Goal: Transaction & Acquisition: Subscribe to service/newsletter

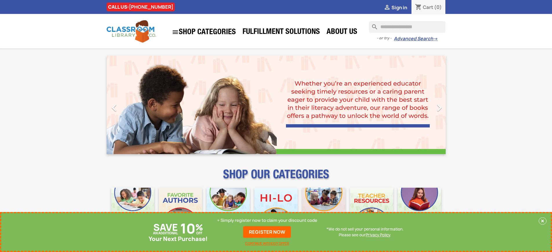
click at [267, 220] on p "+ Simply register now to claim your discount code" at bounding box center [267, 220] width 100 height 6
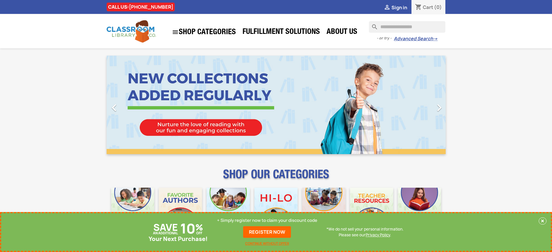
click at [267, 220] on p "+ Simply register now to claim your discount code" at bounding box center [267, 220] width 100 height 6
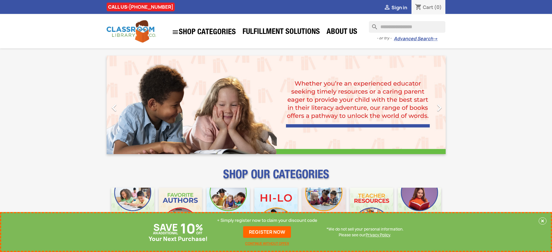
click at [267, 220] on p "+ Simply register now to claim your discount code" at bounding box center [267, 220] width 100 height 6
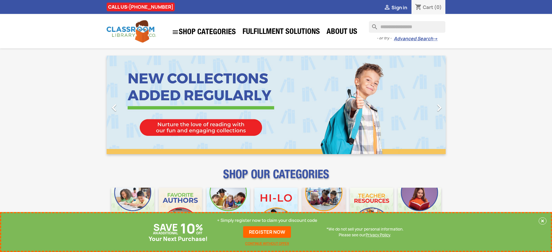
click at [267, 220] on p "+ Simply register now to claim your discount code" at bounding box center [267, 220] width 100 height 6
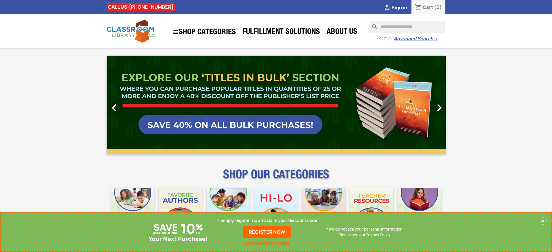
click at [267, 220] on p "+ Simply register now to claim your discount code" at bounding box center [267, 220] width 100 height 6
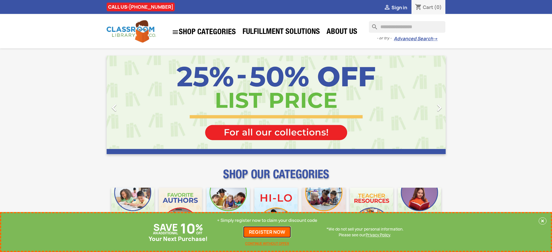
click at [267, 232] on link "REGISTER NOW" at bounding box center [267, 232] width 48 height 12
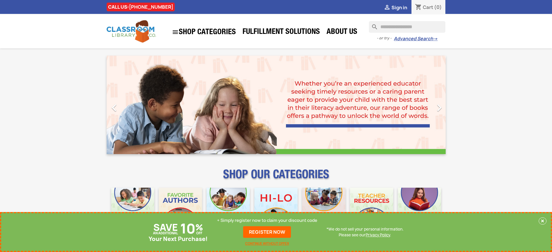
click at [267, 220] on p "+ Simply register now to claim your discount code" at bounding box center [267, 220] width 100 height 6
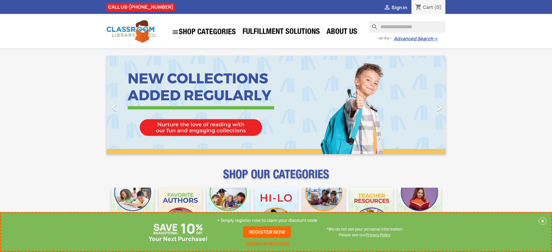
click at [267, 220] on p "+ Simply register now to claim your discount code" at bounding box center [267, 220] width 100 height 6
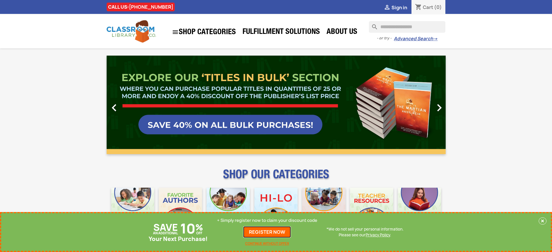
click at [267, 232] on link "REGISTER NOW" at bounding box center [267, 232] width 48 height 12
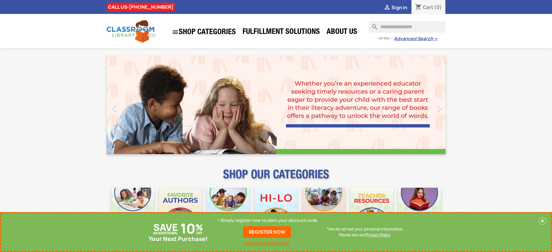
click at [267, 220] on p "+ Simply register now to claim your discount code" at bounding box center [267, 220] width 100 height 6
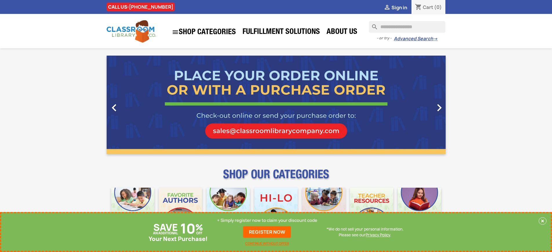
click at [267, 220] on p "+ Simply register now to claim your discount code" at bounding box center [267, 220] width 100 height 6
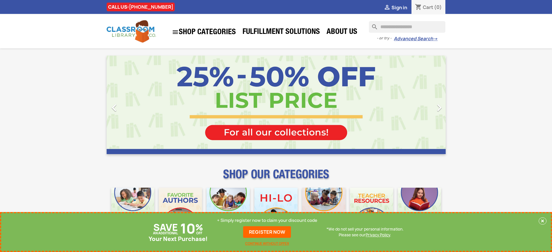
click at [267, 220] on p "+ Simply register now to claim your discount code" at bounding box center [267, 220] width 100 height 6
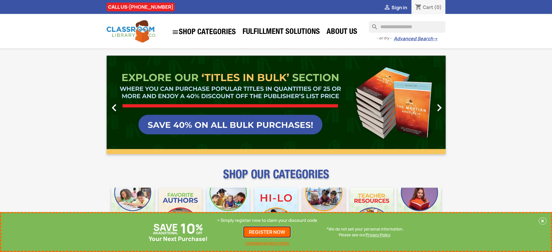
click at [267, 232] on link "REGISTER NOW" at bounding box center [267, 232] width 48 height 12
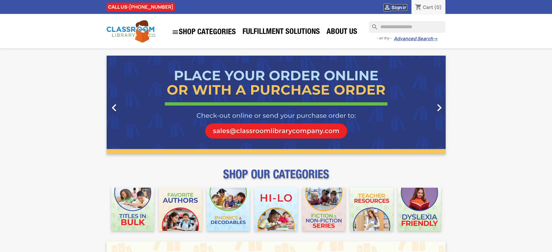
click at [399, 7] on span "Sign in" at bounding box center [399, 7] width 16 height 6
